Goal: Transaction & Acquisition: Purchase product/service

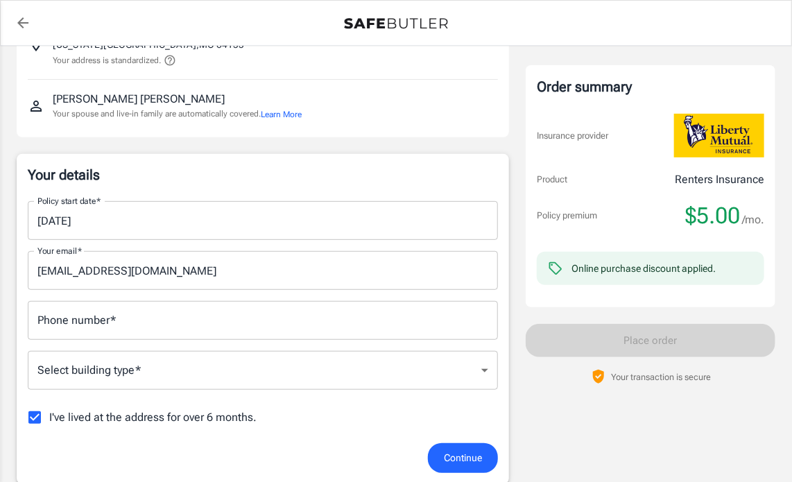
scroll to position [123, 0]
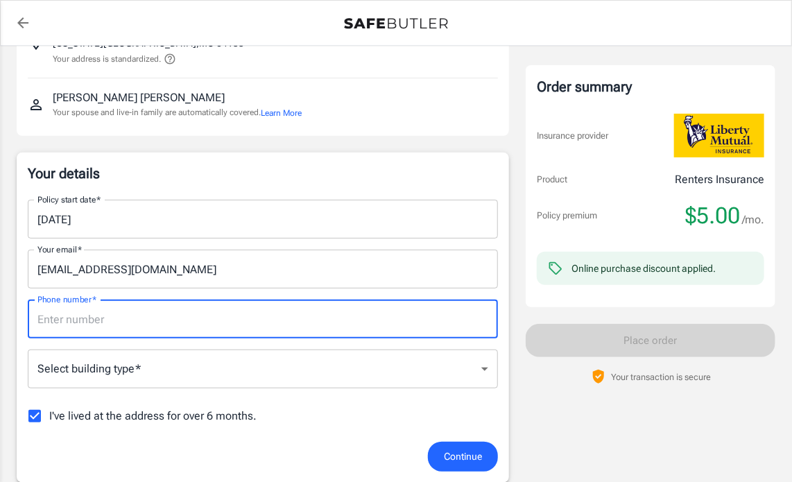
click at [274, 311] on input "Phone number   *" at bounding box center [263, 319] width 470 height 39
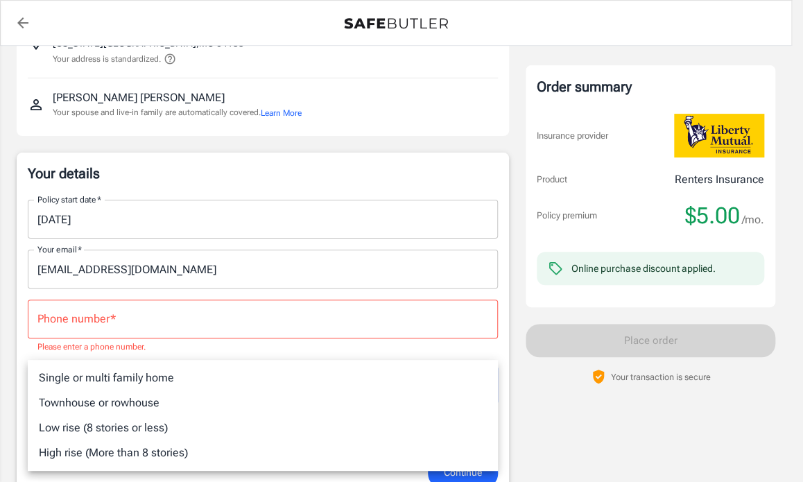
click at [220, 311] on div at bounding box center [401, 241] width 803 height 482
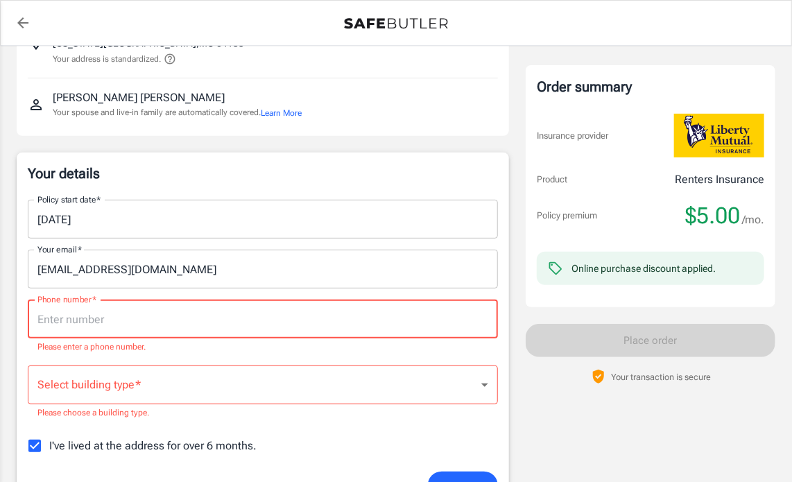
click at [220, 311] on input "Phone number   *" at bounding box center [263, 319] width 470 height 39
type input "8167246700"
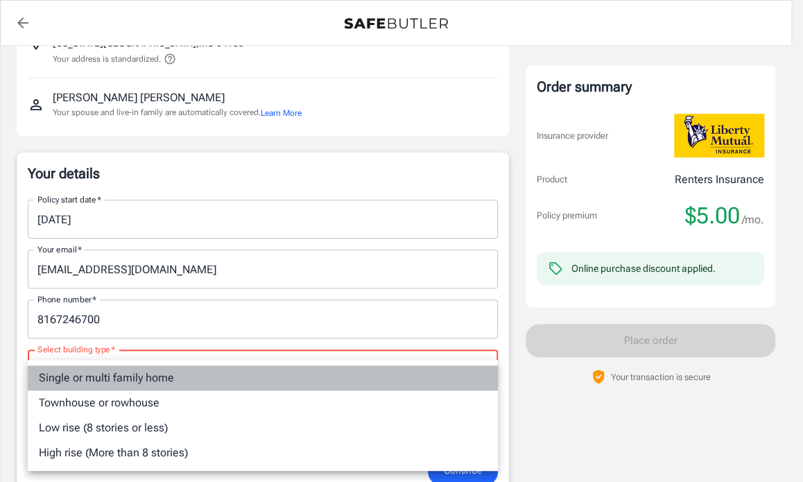
click at [166, 382] on li "Single or multi family home" at bounding box center [263, 378] width 470 height 25
type input "singlefamily"
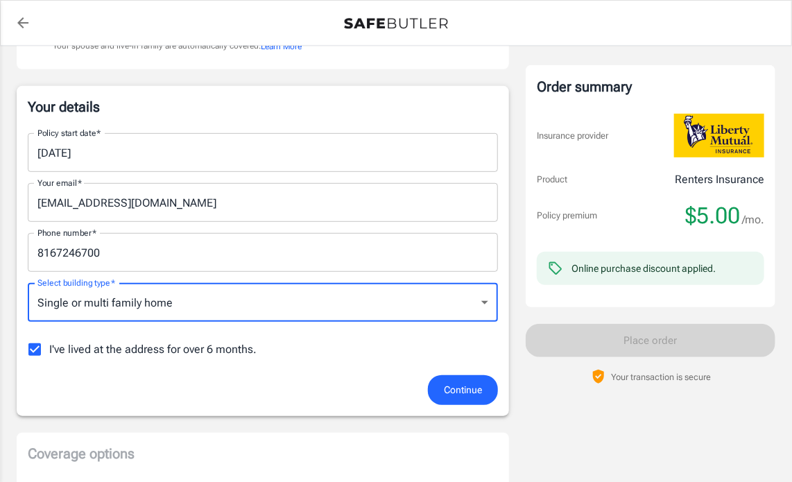
scroll to position [200, 0]
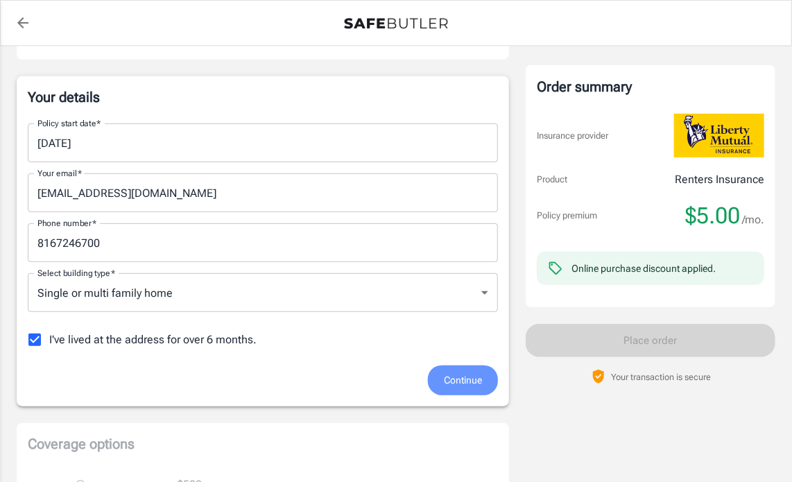
click at [459, 381] on span "Continue" at bounding box center [463, 380] width 38 height 17
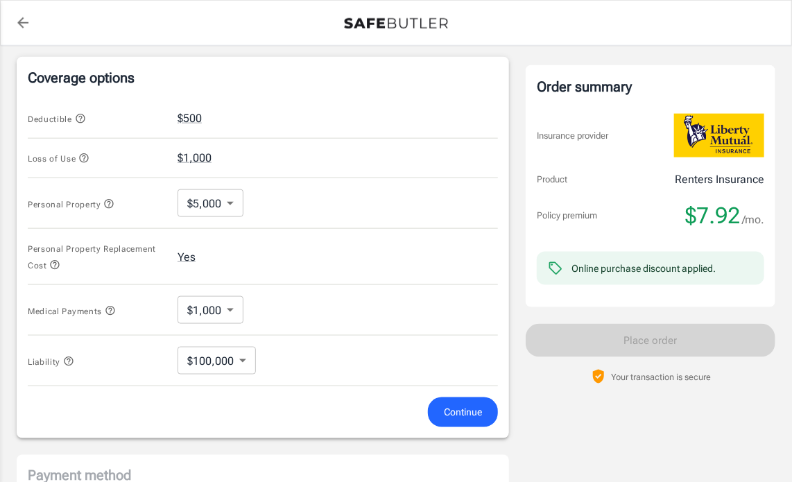
scroll to position [533, 0]
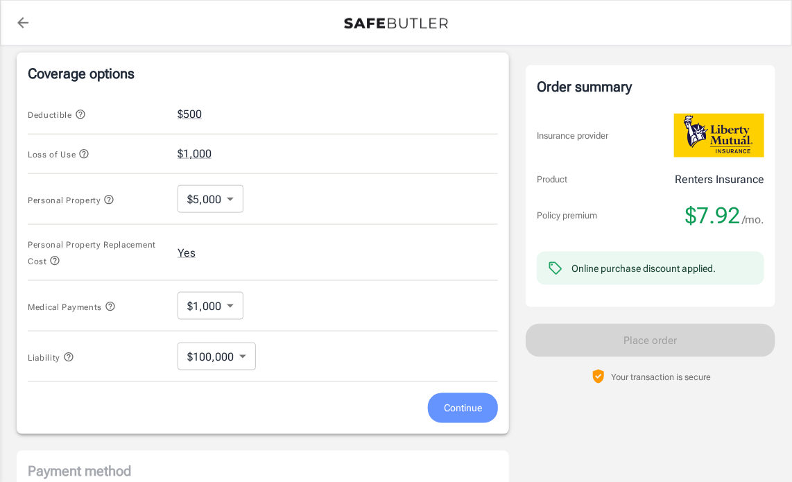
click at [454, 408] on span "Continue" at bounding box center [463, 408] width 38 height 17
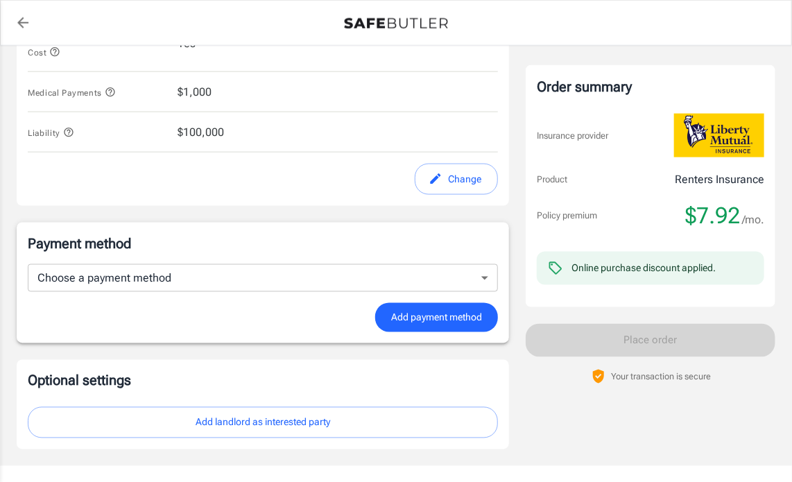
scroll to position [735, 0]
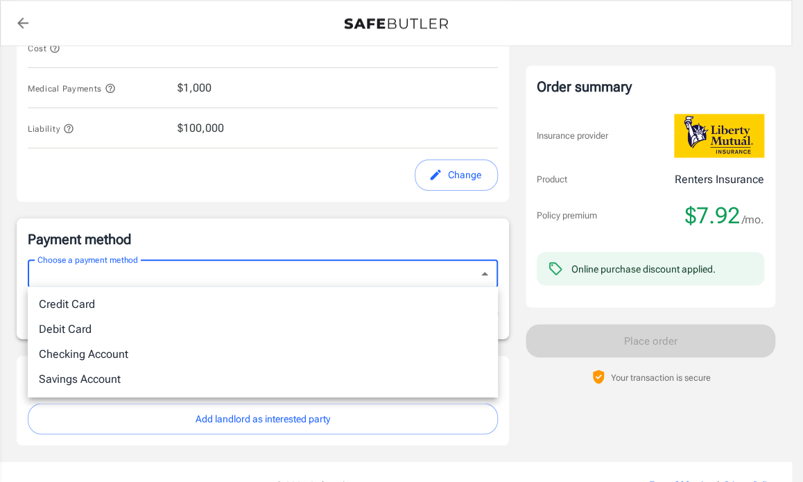
click at [335, 335] on li "Debit Card" at bounding box center [263, 329] width 470 height 25
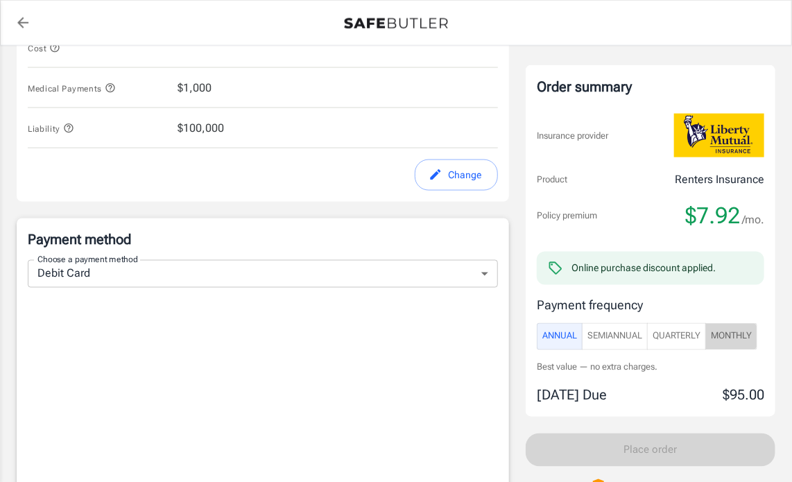
click at [721, 337] on span "Monthly" at bounding box center [731, 337] width 41 height 16
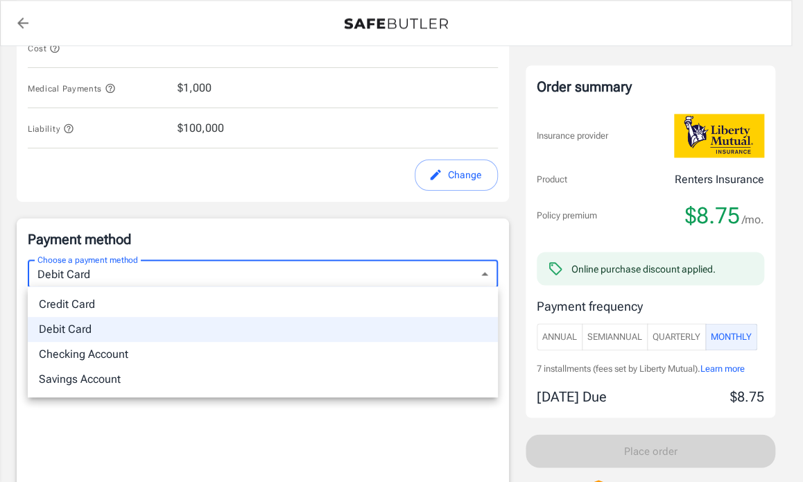
click at [494, 272] on body "Policy premium $ 8.75 /mo Liberty Mutual Renters Insurance [STREET_ADDRESS][US_…" at bounding box center [401, 88] width 803 height 1646
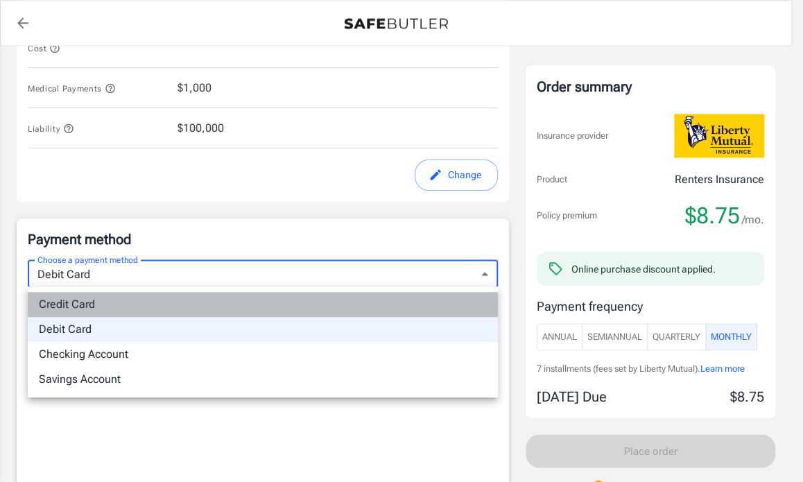
click at [461, 305] on li "Credit Card" at bounding box center [263, 304] width 470 height 25
type input "credit"
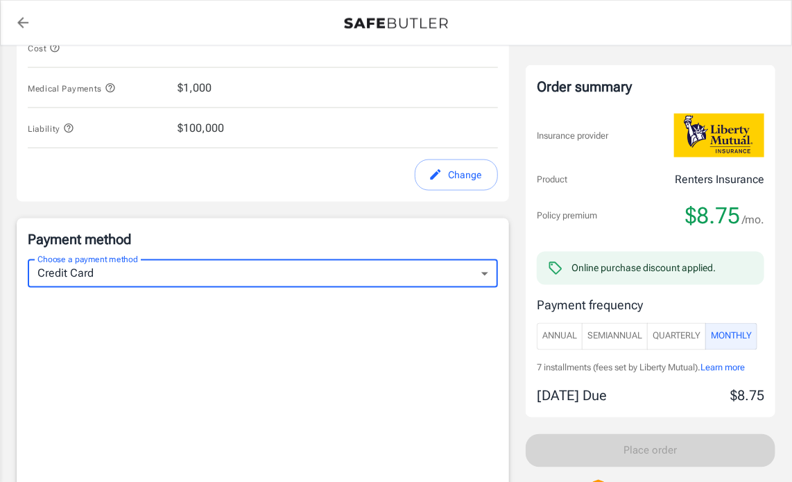
scroll to position [861, 0]
